Goal: Task Accomplishment & Management: Use online tool/utility

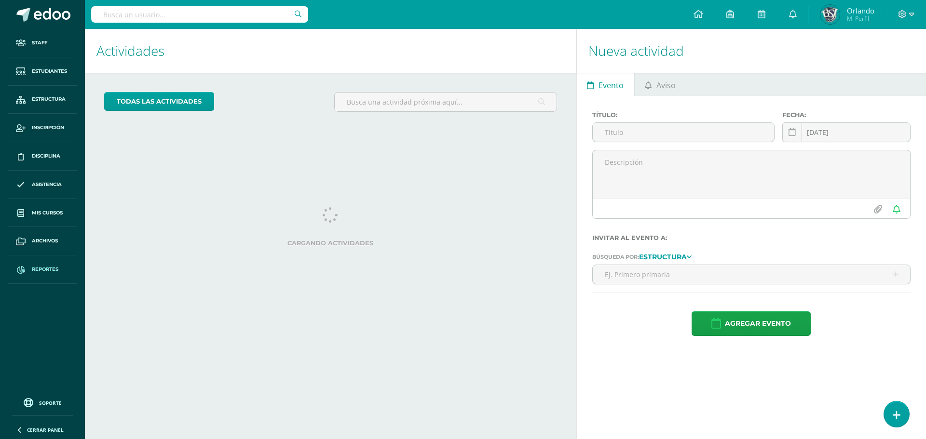
click at [34, 265] on link "Reportes" at bounding box center [42, 269] width 69 height 28
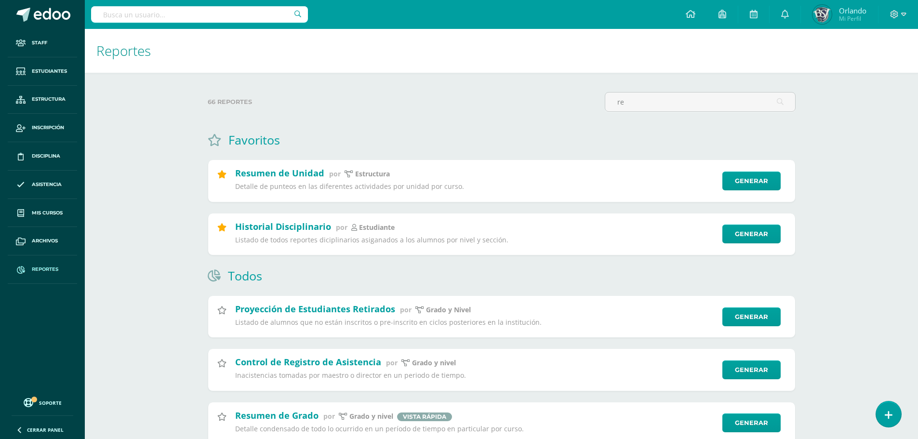
type input "r"
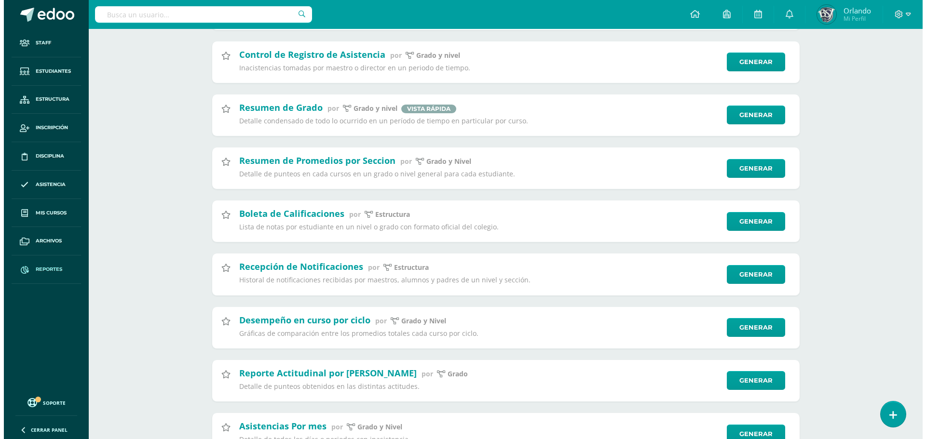
scroll to position [675, 0]
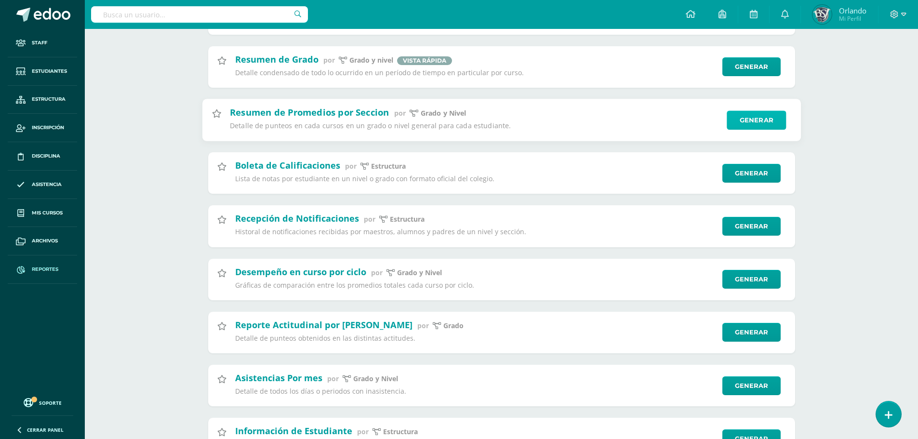
click at [748, 122] on link "Generar" at bounding box center [756, 119] width 59 height 19
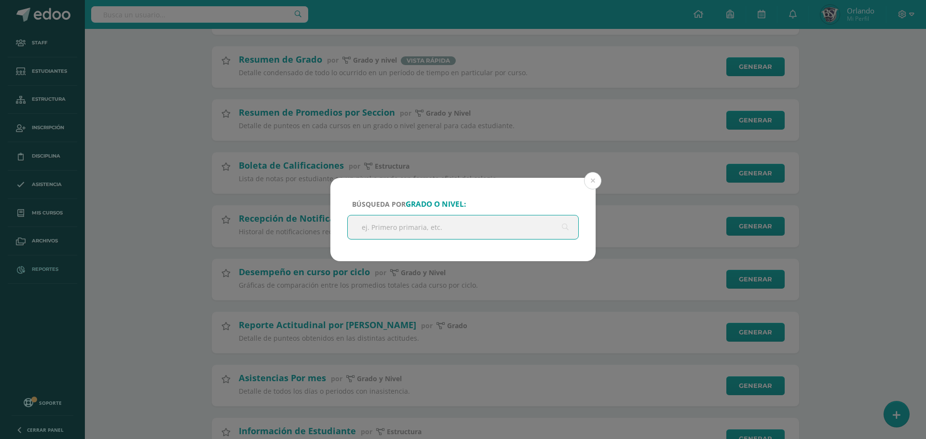
click at [475, 226] on input "text" at bounding box center [463, 227] width 230 height 24
type input "segundo"
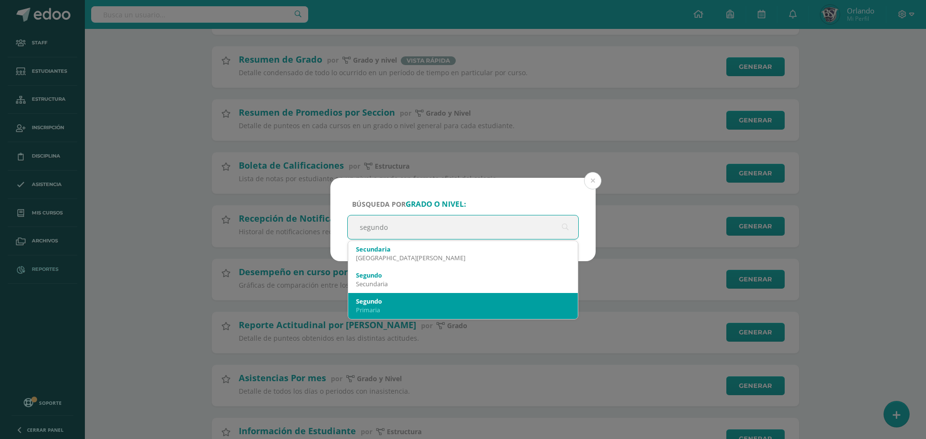
click at [416, 307] on div "Primaria" at bounding box center [463, 310] width 214 height 9
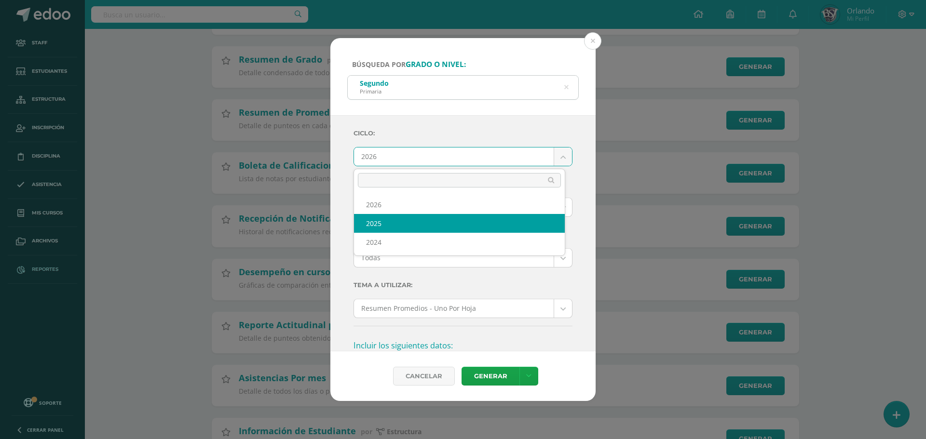
select select "2"
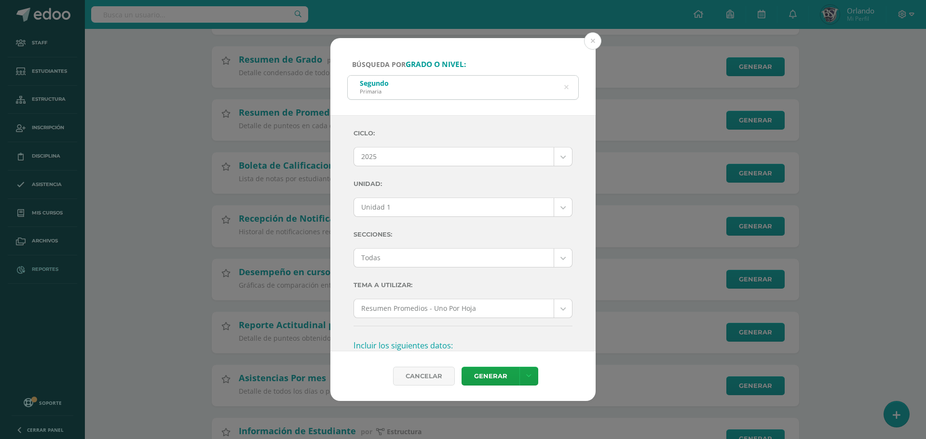
click at [396, 217] on div "Ciclo: 2025 2026 2025 2024 Unidad: Unidad 1 Unidad 1 Unidad 2 Unidad 3 Unidad 4…" at bounding box center [462, 348] width 219 height 450
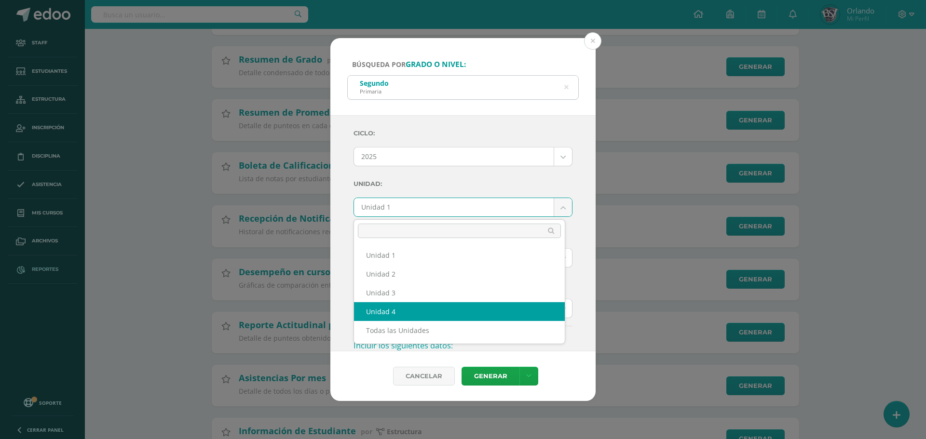
select select "Unidad 4"
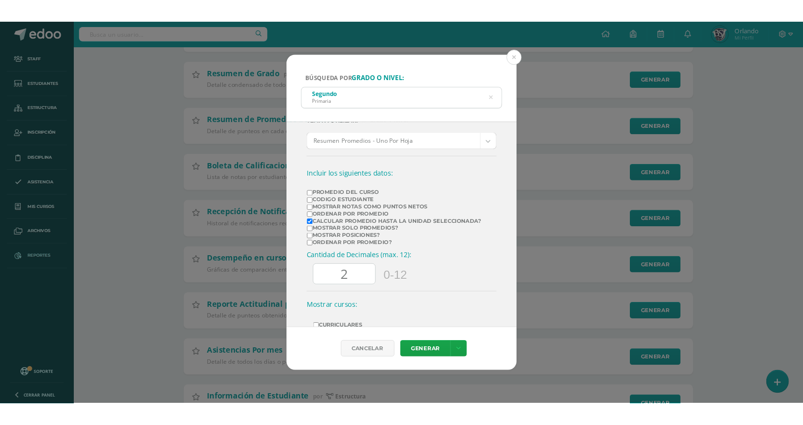
scroll to position [142, 0]
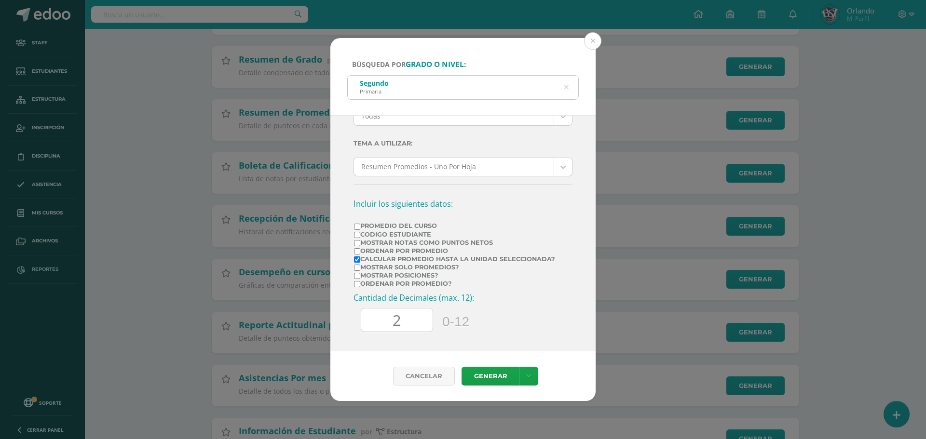
click at [368, 242] on label "Mostrar Notas Como Puntos Netos" at bounding box center [454, 242] width 201 height 7
click at [360, 242] on input "Mostrar Notas Como Puntos Netos" at bounding box center [357, 243] width 6 height 6
checkbox input "true"
click at [499, 379] on link "Generar" at bounding box center [490, 376] width 58 height 19
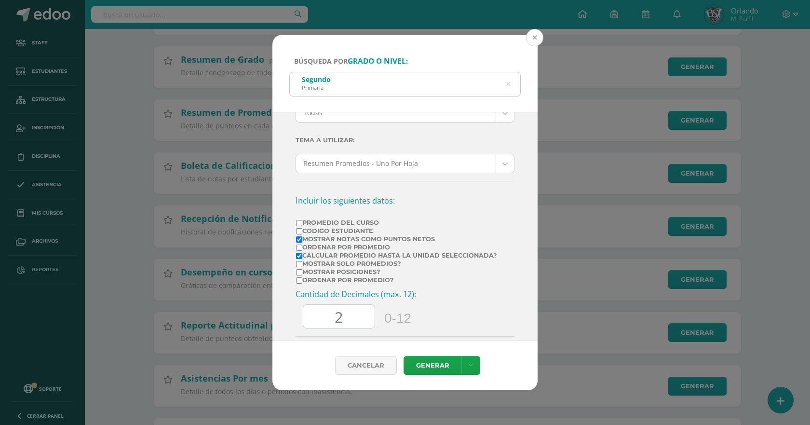
click at [535, 38] on button at bounding box center [534, 37] width 17 height 17
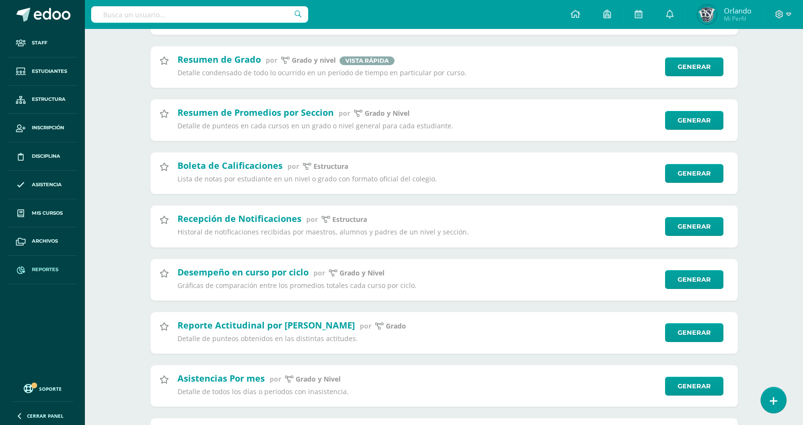
click at [734, 7] on span "Orlando" at bounding box center [737, 11] width 27 height 10
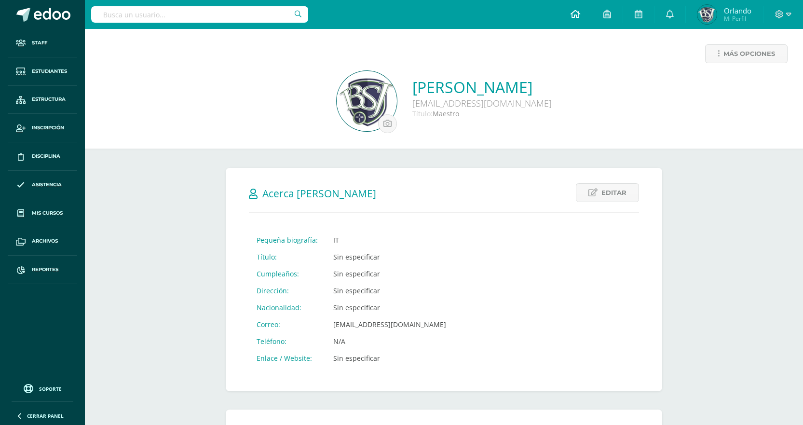
click at [567, 13] on link at bounding box center [575, 14] width 33 height 29
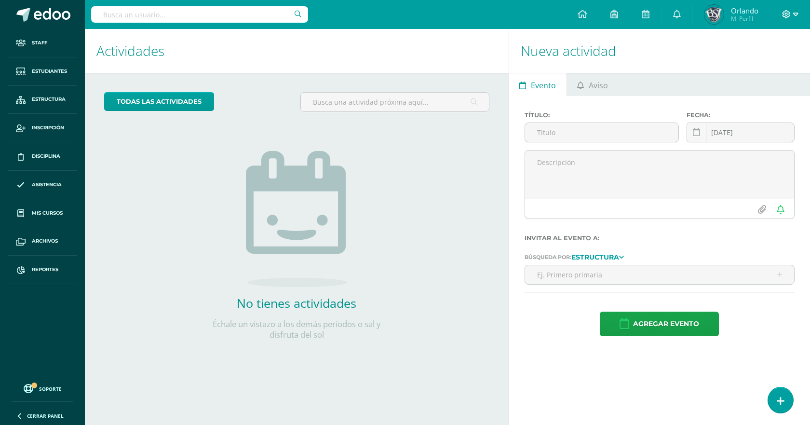
click at [785, 14] on icon at bounding box center [786, 14] width 8 height 8
click at [737, 52] on span "Configuración" at bounding box center [728, 51] width 45 height 9
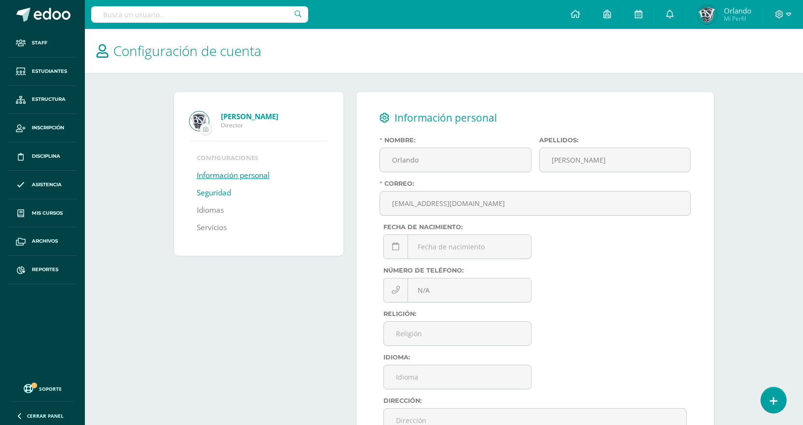
click at [215, 191] on link "Seguridad" at bounding box center [214, 192] width 34 height 17
